Goal: Task Accomplishment & Management: Manage account settings

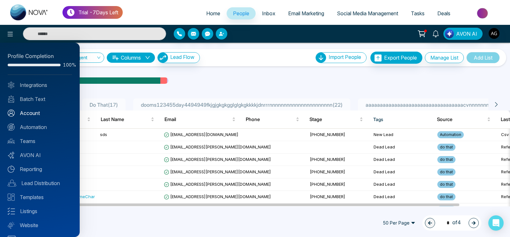
click at [38, 116] on link "Account" at bounding box center [40, 113] width 64 height 8
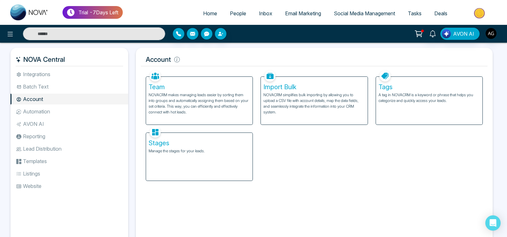
click at [55, 84] on li "Batch Text" at bounding box center [70, 86] width 118 height 11
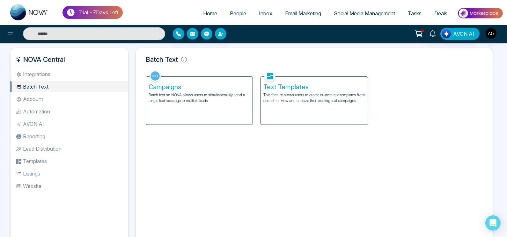
click at [78, 77] on li "Integrations" at bounding box center [70, 74] width 118 height 11
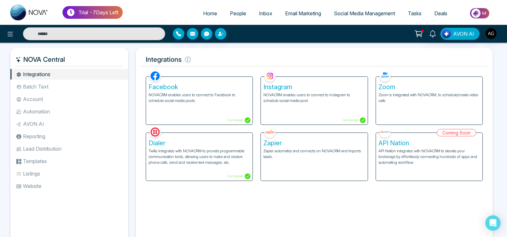
click at [405, 117] on div "Zoom Zoom is integrated with NOVACRM, to schedule/create video calls" at bounding box center [429, 101] width 106 height 48
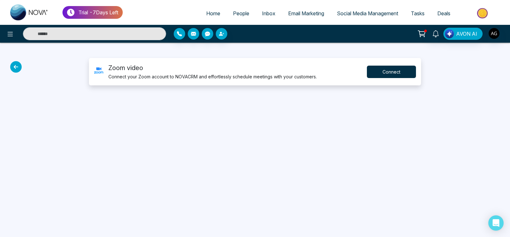
click at [394, 71] on button "Connect" at bounding box center [391, 72] width 49 height 12
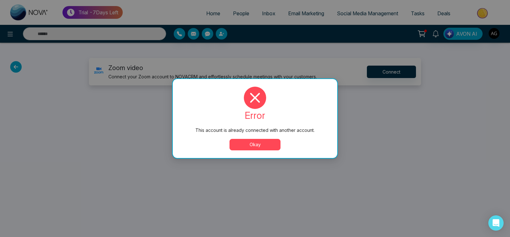
click at [263, 143] on button "Okay" at bounding box center [254, 144] width 51 height 11
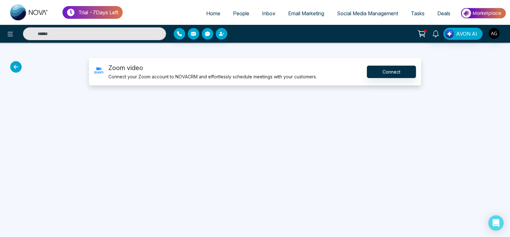
click at [22, 72] on div at bounding box center [42, 71] width 85 height 27
click at [12, 62] on div at bounding box center [42, 71] width 85 height 27
click at [13, 62] on icon at bounding box center [15, 66] width 11 height 11
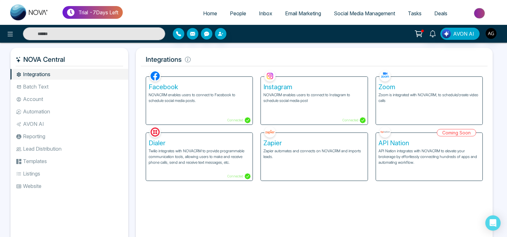
click at [41, 103] on li "Account" at bounding box center [70, 99] width 118 height 11
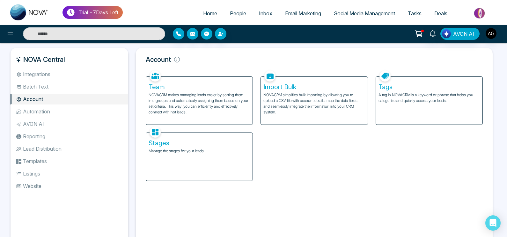
click at [69, 89] on li "Batch Text" at bounding box center [70, 86] width 118 height 11
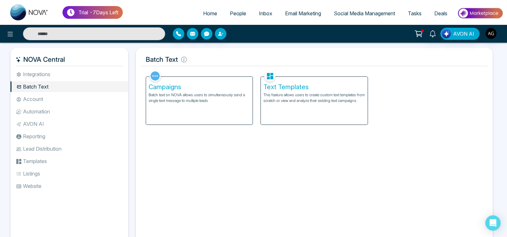
click at [59, 93] on ul "Integrations Batch Text Account Automation AVON AI Reporting Lead Distribution …" at bounding box center [70, 152] width 118 height 166
click at [60, 99] on li "Account" at bounding box center [70, 99] width 118 height 11
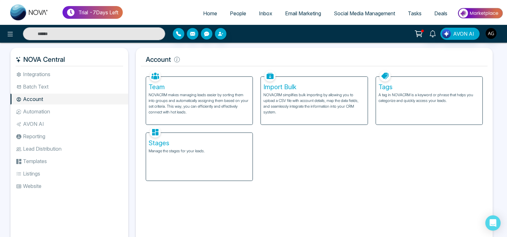
click at [46, 110] on li "Automation" at bounding box center [70, 111] width 118 height 11
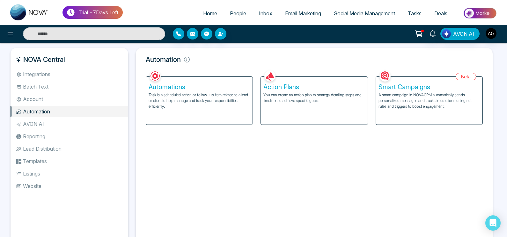
click at [192, 116] on div "Automations Task is a scheduled action or follow-up item related to a lead or c…" at bounding box center [199, 101] width 106 height 48
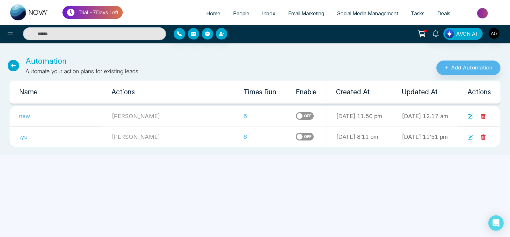
click at [296, 117] on label at bounding box center [305, 116] width 18 height 8
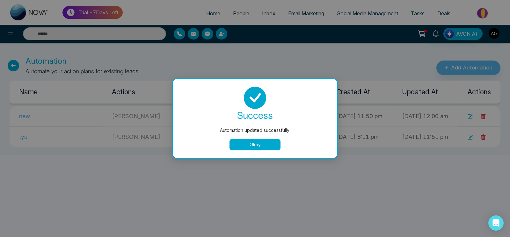
click at [261, 144] on button "Okay" at bounding box center [254, 144] width 51 height 11
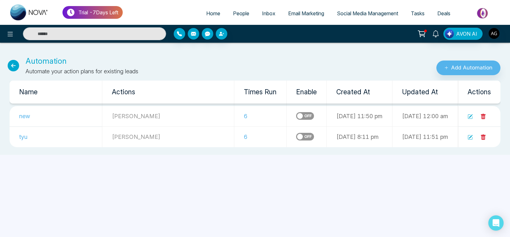
click at [15, 66] on icon at bounding box center [13, 65] width 11 height 11
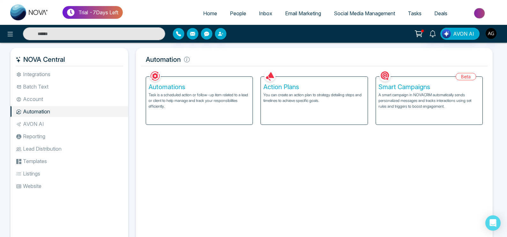
click at [337, 110] on div "Action Plans You can create an action plan to strategy detailing steps and time…" at bounding box center [314, 101] width 106 height 48
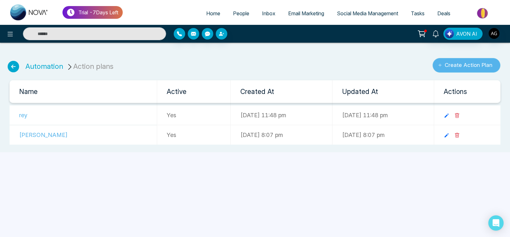
click at [458, 69] on button "Create Action Plan" at bounding box center [467, 65] width 68 height 15
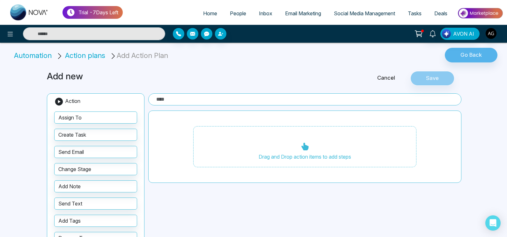
click at [208, 95] on input "text" at bounding box center [304, 99] width 313 height 12
click at [187, 98] on input "text" at bounding box center [304, 99] width 313 height 12
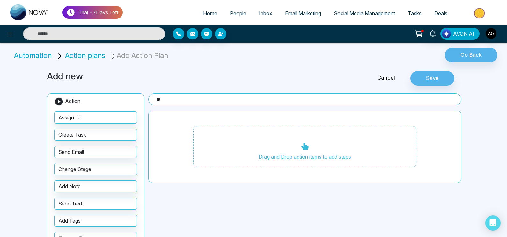
type input "*"
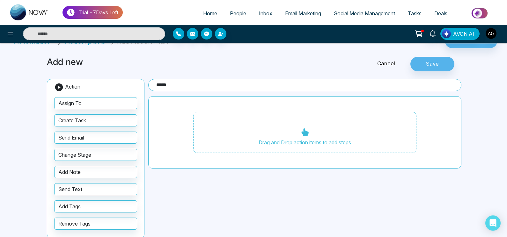
scroll to position [19, 0]
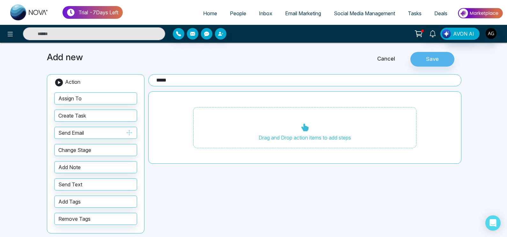
type input "*****"
drag, startPoint x: 96, startPoint y: 135, endPoint x: 140, endPoint y: 119, distance: 46.5
click at [140, 119] on div "Action Assign To Create Task Send Email Change Stage Add Note Send Text Add Tag…" at bounding box center [96, 153] width 98 height 159
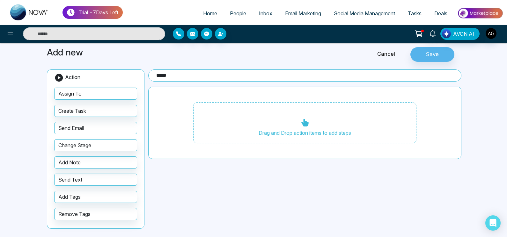
drag, startPoint x: 99, startPoint y: 130, endPoint x: 206, endPoint y: 120, distance: 107.3
click at [206, 120] on div "Add new Cancel Save Action Assign To Create Task Send Email Change Stage Add No…" at bounding box center [253, 139] width 421 height 199
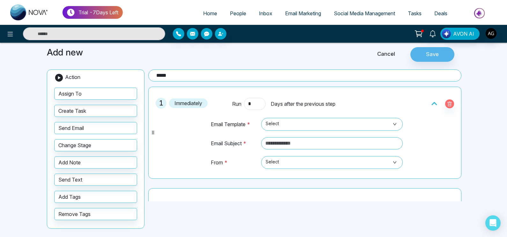
scroll to position [59, 0]
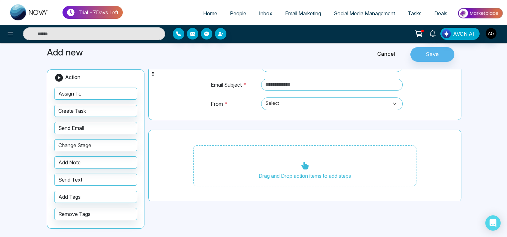
drag, startPoint x: 103, startPoint y: 180, endPoint x: 239, endPoint y: 165, distance: 136.3
click at [239, 165] on div "Add new Cancel Save Action Assign To Create Task Send Email Change Stage Add No…" at bounding box center [253, 139] width 421 height 199
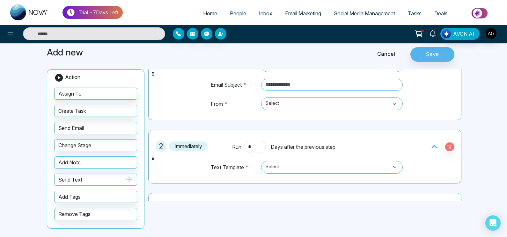
scroll to position [122, 0]
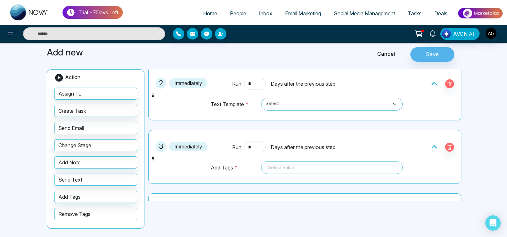
drag, startPoint x: 115, startPoint y: 212, endPoint x: 277, endPoint y: 200, distance: 161.7
click at [277, 200] on div "Add new Cancel Save Action Assign To Create Task Send Email Change Stage Add No…" at bounding box center [253, 139] width 421 height 199
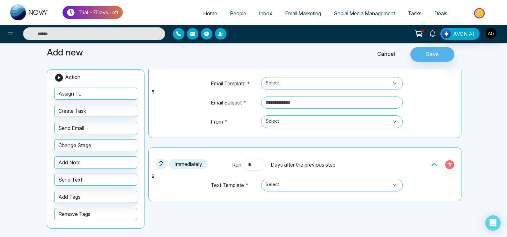
scroll to position [0, 0]
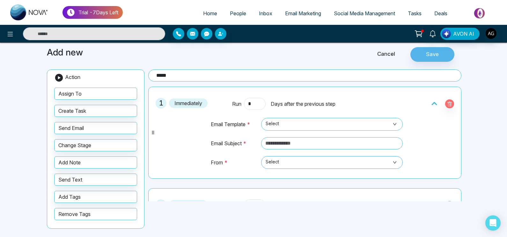
click at [308, 164] on span "Select" at bounding box center [332, 162] width 133 height 11
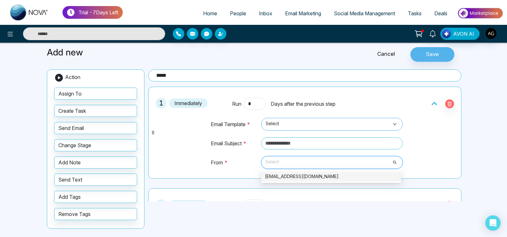
click at [320, 122] on span "Select" at bounding box center [332, 124] width 133 height 11
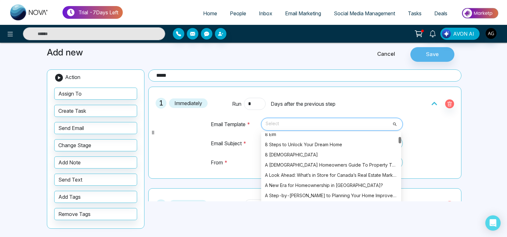
scroll to position [319, 0]
click at [349, 175] on div "A Look Ahead: What’s in Store for Canada’s Real Estate Market in [DATE]" at bounding box center [331, 176] width 132 height 7
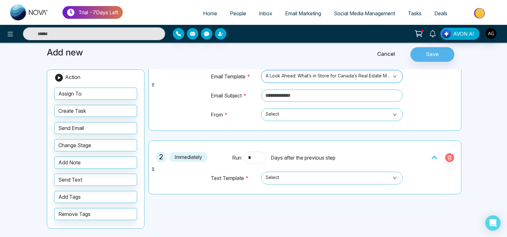
scroll to position [48, 0]
click at [328, 103] on td at bounding box center [331, 98] width 144 height 19
click at [320, 98] on input "text" at bounding box center [332, 95] width 142 height 12
click at [299, 92] on input "text" at bounding box center [332, 95] width 142 height 12
click at [298, 117] on span "Select" at bounding box center [332, 114] width 133 height 11
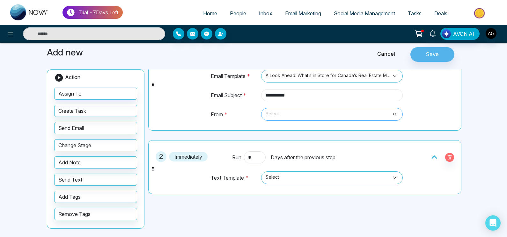
type input "**********"
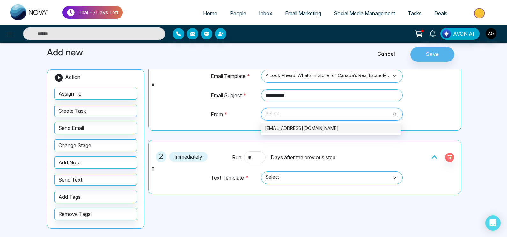
click at [310, 126] on div "[EMAIL_ADDRESS][DOMAIN_NAME]" at bounding box center [331, 128] width 132 height 7
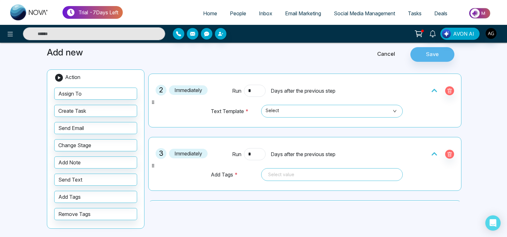
scroll to position [116, 0]
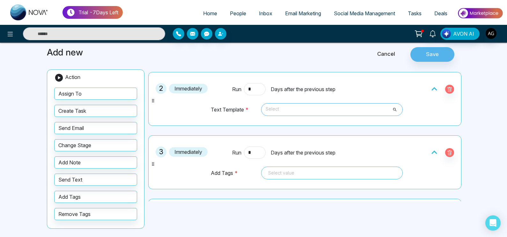
click at [332, 109] on span "Select" at bounding box center [332, 109] width 133 height 11
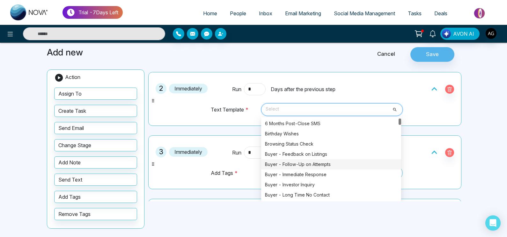
click at [316, 167] on div "Buyer - Follow-Up on Attempts" at bounding box center [331, 164] width 140 height 10
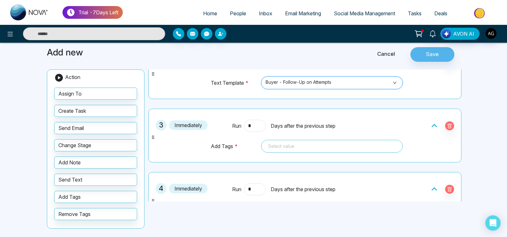
scroll to position [142, 0]
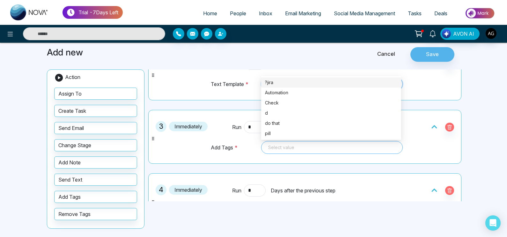
click at [334, 144] on div at bounding box center [332, 148] width 133 height 8
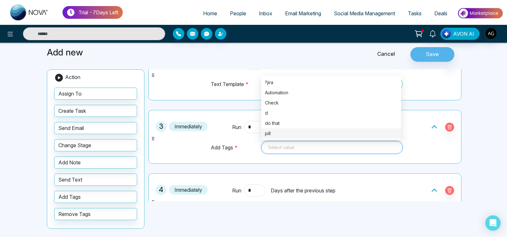
click at [287, 133] on div "pill" at bounding box center [331, 133] width 132 height 7
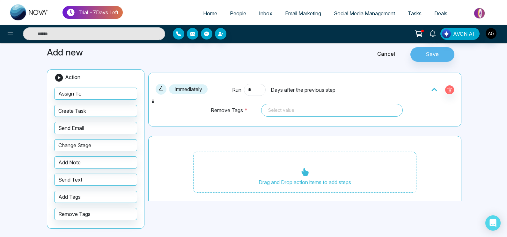
scroll to position [248, 0]
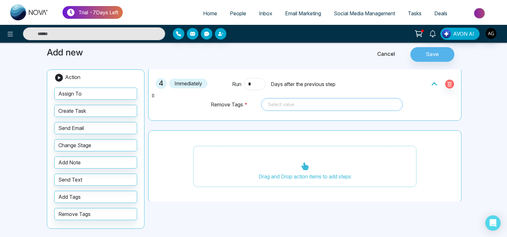
click at [317, 99] on div "Select value" at bounding box center [332, 104] width 142 height 13
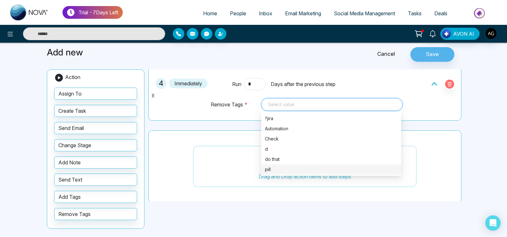
click at [299, 167] on div "pill" at bounding box center [331, 169] width 132 height 7
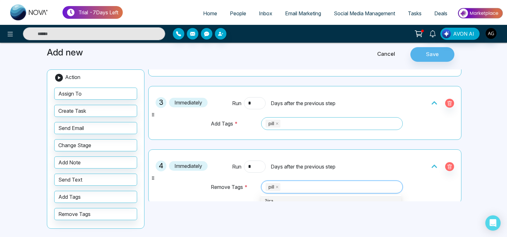
scroll to position [159, 0]
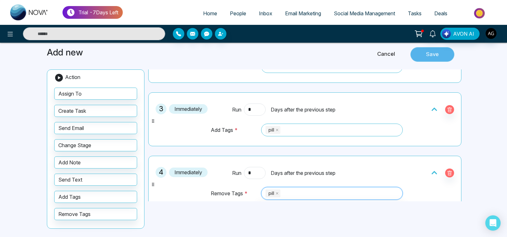
click at [435, 49] on button "Save" at bounding box center [432, 54] width 44 height 15
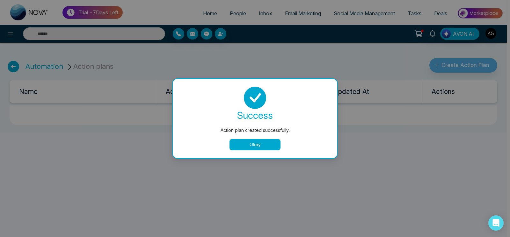
click at [261, 147] on button "Okay" at bounding box center [254, 144] width 51 height 11
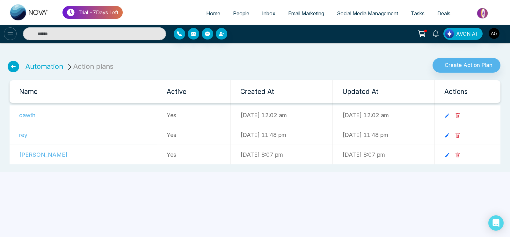
click at [11, 67] on icon at bounding box center [13, 66] width 11 height 11
click at [10, 32] on icon at bounding box center [10, 34] width 8 height 8
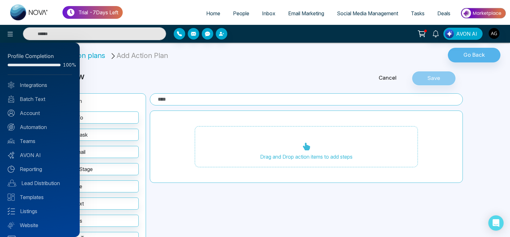
click at [143, 68] on div at bounding box center [255, 118] width 510 height 237
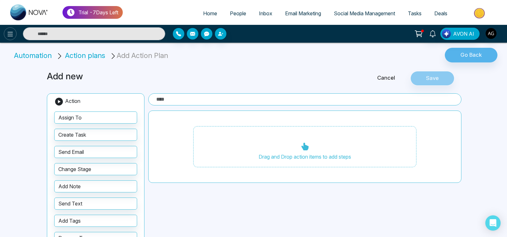
click at [11, 31] on icon at bounding box center [10, 34] width 8 height 8
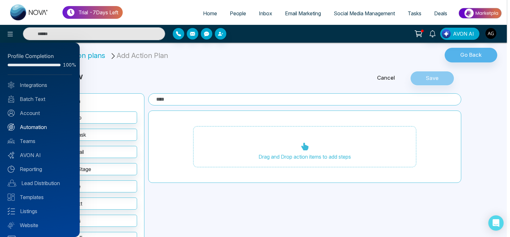
click at [42, 126] on link "Automation" at bounding box center [40, 127] width 64 height 8
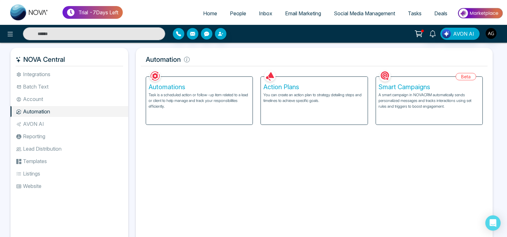
click at [216, 104] on p "Task is a scheduled action or follow-up item related to a lead or client to hel…" at bounding box center [199, 100] width 101 height 17
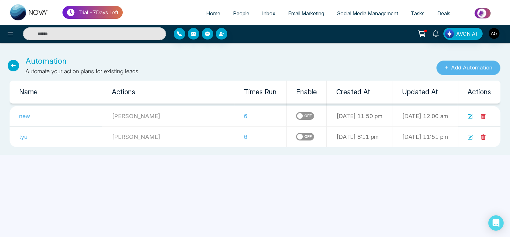
click at [448, 73] on button "Add Automation" at bounding box center [468, 68] width 64 height 15
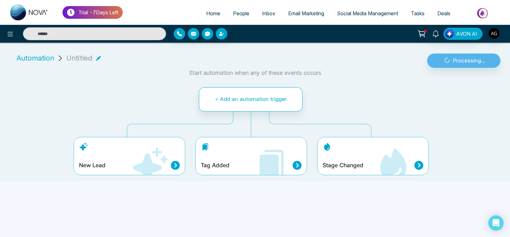
click at [233, 172] on div "Tag Added" at bounding box center [251, 156] width 112 height 38
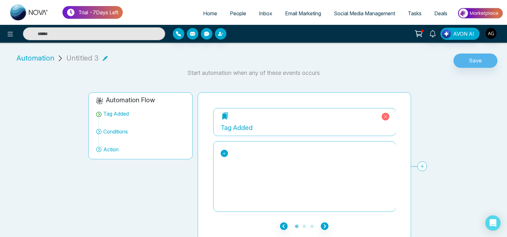
click at [225, 154] on icon at bounding box center [224, 153] width 4 height 4
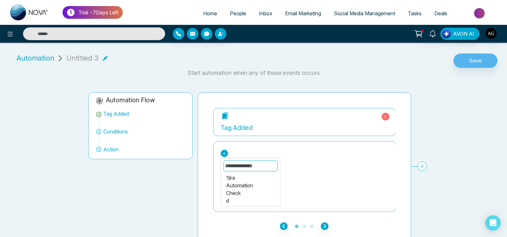
click at [248, 162] on input "text" at bounding box center [250, 166] width 54 height 11
click at [237, 197] on div "pill" at bounding box center [250, 201] width 49 height 8
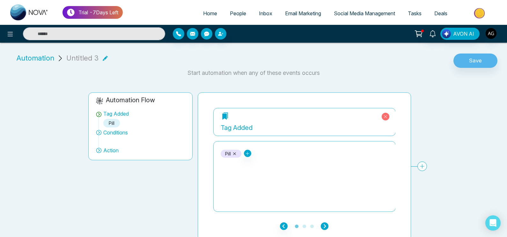
click at [325, 222] on icon "button" at bounding box center [325, 226] width 8 height 8
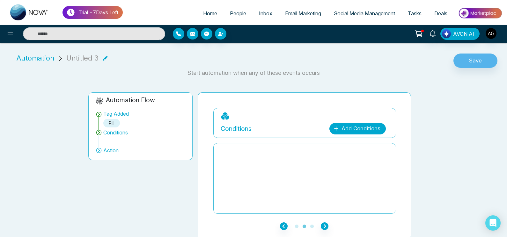
click at [357, 132] on link "Add Conditions" at bounding box center [357, 128] width 56 height 11
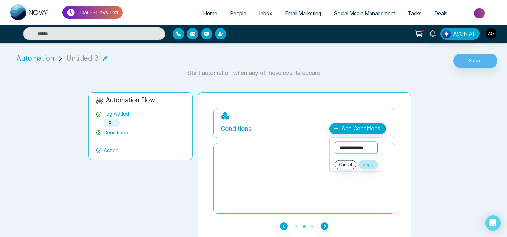
click at [335, 142] on select "**********" at bounding box center [356, 148] width 42 height 12
select select "****"
click option "****" at bounding box center [0, 0] width 0 height 0
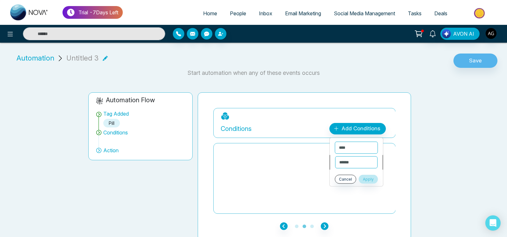
drag, startPoint x: 369, startPoint y: 155, endPoint x: 368, endPoint y: 159, distance: 4.4
click at [368, 159] on ul "**********" at bounding box center [356, 162] width 54 height 49
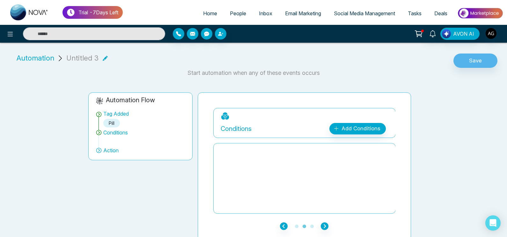
click at [368, 159] on div at bounding box center [305, 179] width 168 height 64
click at [352, 129] on link "Add Conditions" at bounding box center [357, 128] width 56 height 11
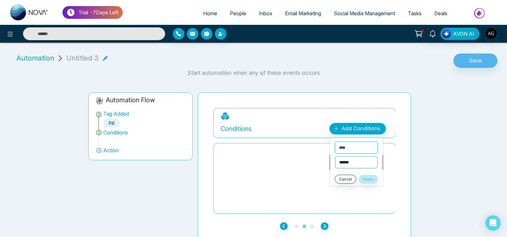
click at [335, 157] on select "**********" at bounding box center [356, 163] width 42 height 12
select select "*******"
click option "*******" at bounding box center [0, 0] width 0 height 0
click at [335, 170] on select "**********" at bounding box center [356, 176] width 43 height 12
click at [358, 177] on select "**********" at bounding box center [356, 176] width 43 height 12
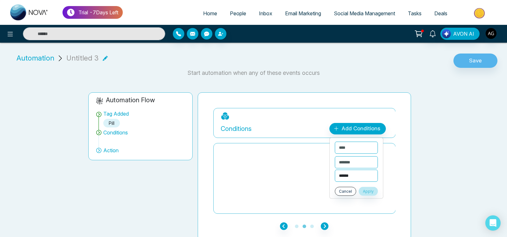
click at [335, 170] on select "**********" at bounding box center [356, 176] width 43 height 12
select select "****"
click option "****" at bounding box center [0, 0] width 0 height 0
click at [374, 194] on button "Apply" at bounding box center [368, 191] width 19 height 9
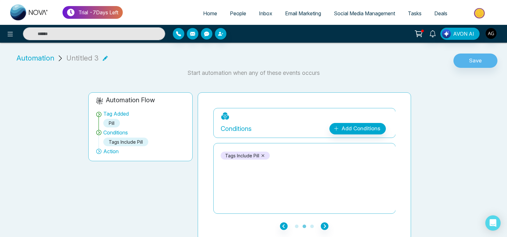
scroll to position [3, 0]
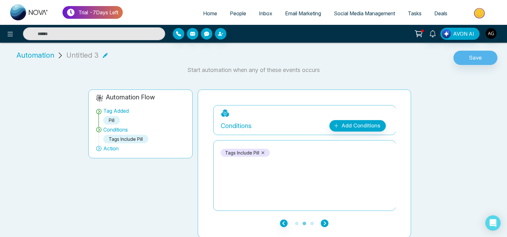
click at [322, 221] on icon "button" at bounding box center [325, 224] width 8 height 8
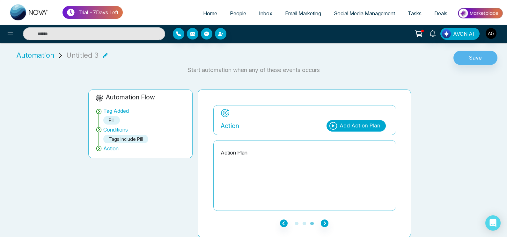
click at [332, 126] on icon at bounding box center [333, 126] width 8 height 8
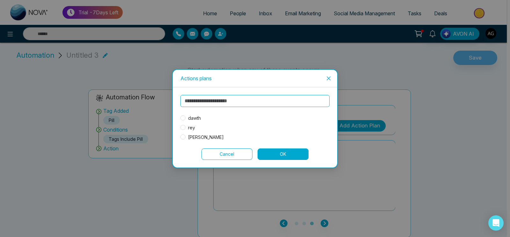
click at [181, 115] on label "dawth" at bounding box center [191, 118] width 23 height 7
click at [289, 156] on button "OK" at bounding box center [283, 154] width 51 height 11
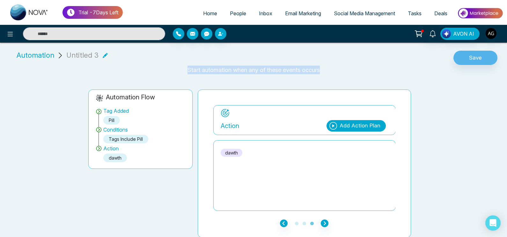
drag, startPoint x: 483, startPoint y: 69, endPoint x: 483, endPoint y: 65, distance: 3.8
click at [483, 65] on div "**********" at bounding box center [253, 141] width 507 height 193
click at [481, 57] on button "Save" at bounding box center [475, 58] width 44 height 15
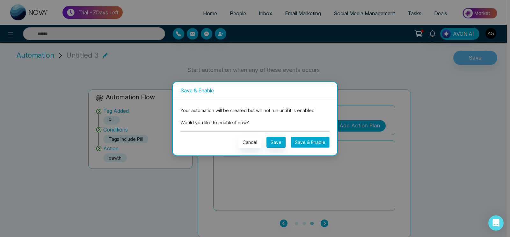
click at [324, 140] on button "Save & Enable" at bounding box center [310, 142] width 39 height 11
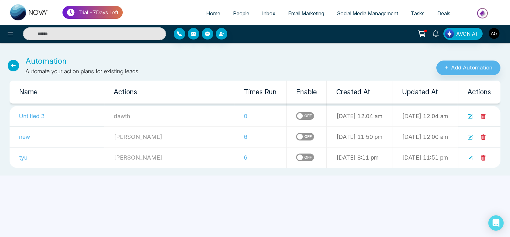
click at [214, 13] on span "Home" at bounding box center [213, 13] width 14 height 6
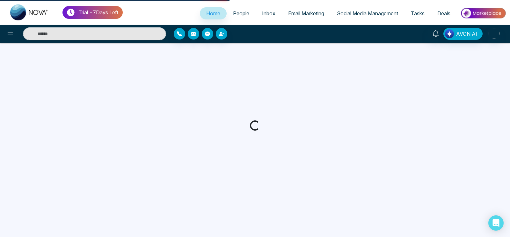
click at [237, 18] on link "People" at bounding box center [241, 13] width 29 height 12
select select "*"
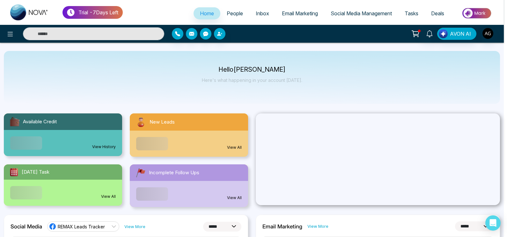
click at [237, 16] on div "Announcement Don't show again" at bounding box center [253, 118] width 507 height 237
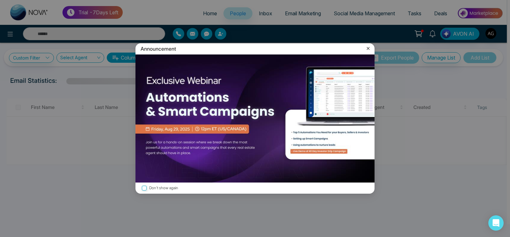
click at [370, 49] on icon at bounding box center [368, 48] width 6 height 6
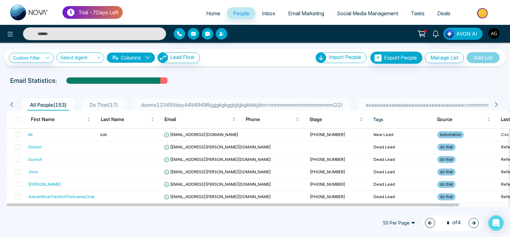
click at [227, 100] on li "dooms123455day4494949fkjgjgkgkgglglgkgkkkkjdnrrrnnnnnnnnnnnnnnnnnnnnnn ( 22 )" at bounding box center [241, 104] width 217 height 12
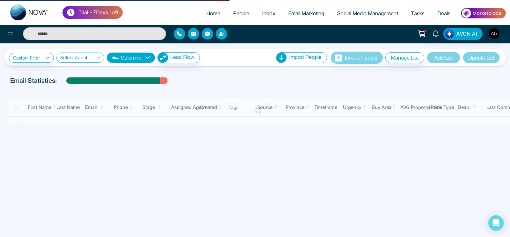
click at [387, 103] on div at bounding box center [258, 110] width 504 height 24
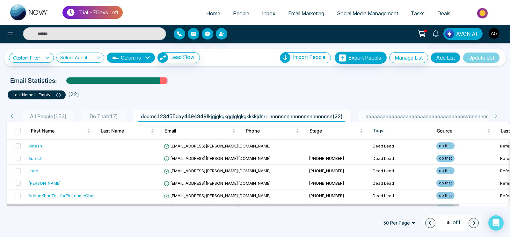
click at [411, 118] on span "aaaaaaaaaaaaaaaaaaaaaaaaaaaaaaaaaacvnnnnnnnnnnnnnnnnnnnnnnnnnnnnnn1233 ( 1 )" at bounding box center [470, 116] width 214 height 6
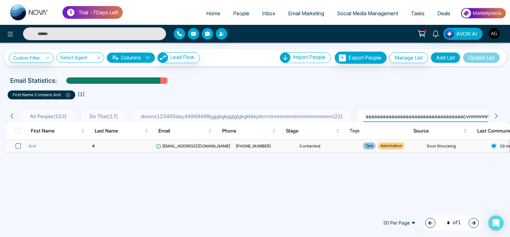
click at [17, 145] on span at bounding box center [18, 145] width 5 height 5
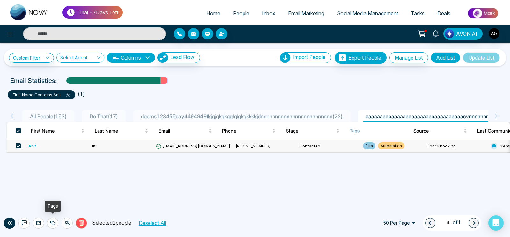
click at [57, 222] on div at bounding box center [52, 223] width 11 height 11
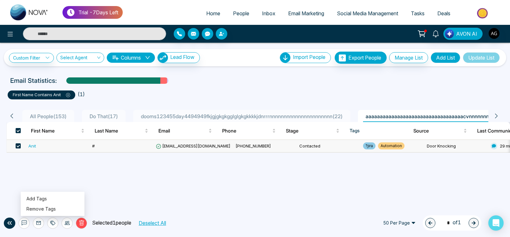
click at [57, 222] on div at bounding box center [52, 223] width 11 height 11
click at [47, 197] on link "Add Tags" at bounding box center [36, 198] width 20 height 5
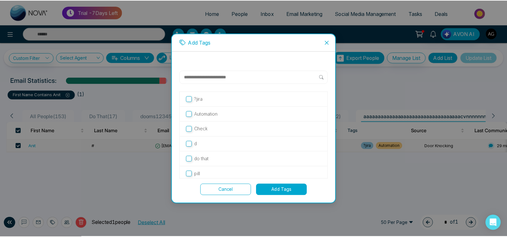
scroll to position [3, 0]
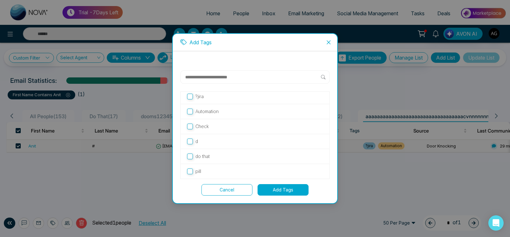
click at [284, 189] on button "Add Tags" at bounding box center [283, 189] width 51 height 11
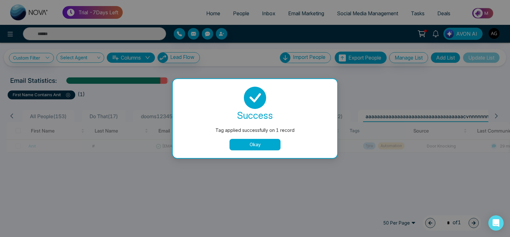
click at [248, 145] on button "Okay" at bounding box center [254, 144] width 51 height 11
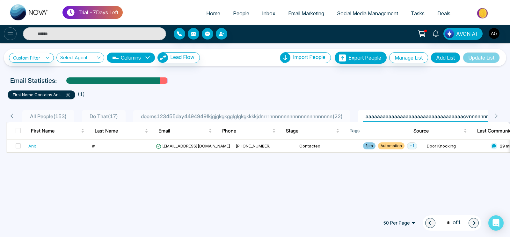
click at [8, 30] on icon at bounding box center [10, 34] width 8 height 8
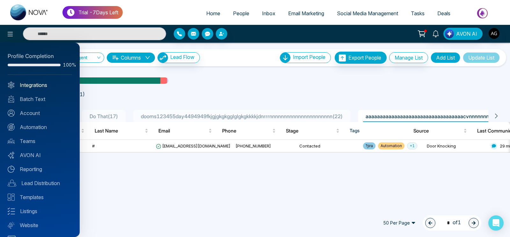
click at [41, 85] on link "Integrations" at bounding box center [40, 85] width 64 height 8
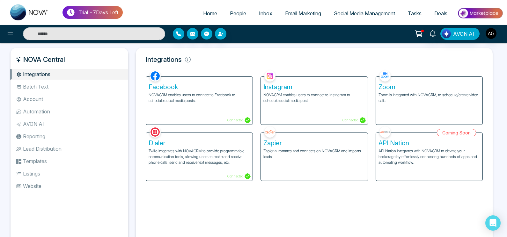
click at [216, 8] on link "Home" at bounding box center [210, 13] width 27 height 12
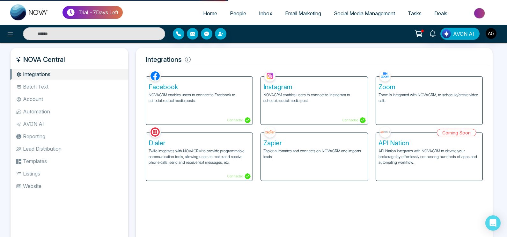
select select "*"
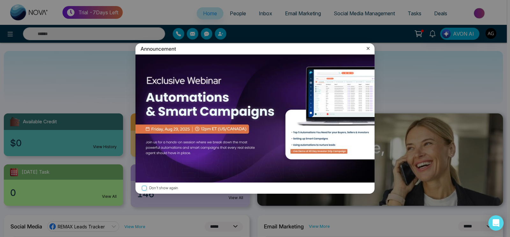
click at [368, 47] on icon at bounding box center [368, 48] width 6 height 6
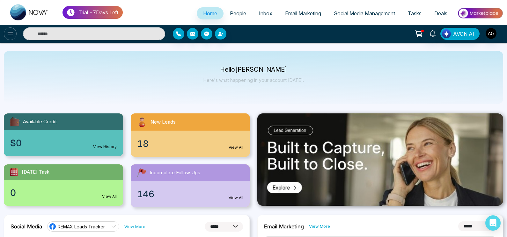
click at [4, 31] on button at bounding box center [10, 33] width 13 height 13
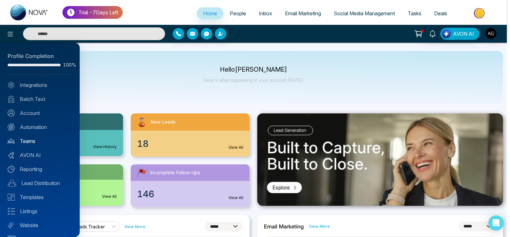
click at [35, 142] on link "Teams" at bounding box center [40, 141] width 64 height 8
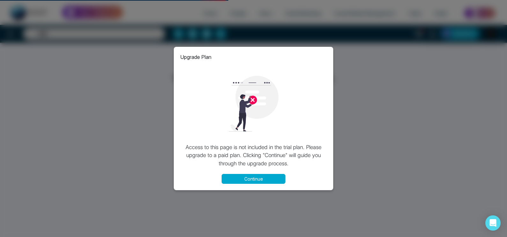
select select "*"
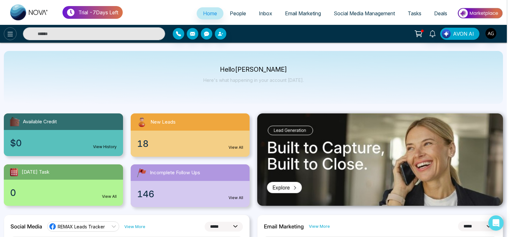
click at [11, 33] on div "Announcement Don't show again" at bounding box center [255, 118] width 510 height 237
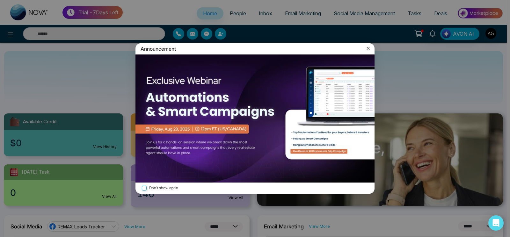
click at [367, 51] on icon at bounding box center [368, 48] width 6 height 6
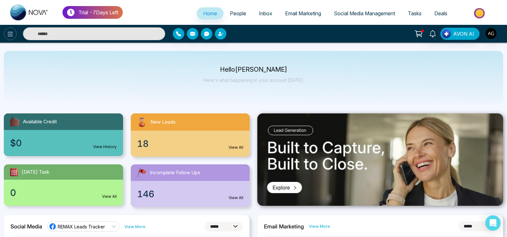
click at [15, 32] on button at bounding box center [10, 33] width 13 height 13
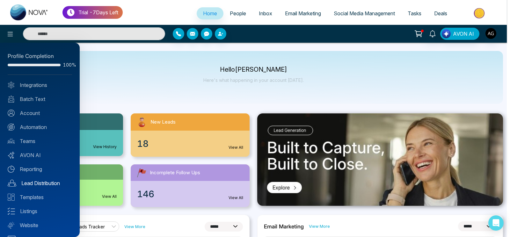
scroll to position [13, 0]
